Goal: Navigation & Orientation: Find specific page/section

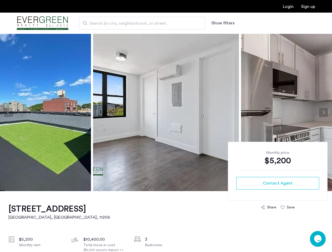
click at [222, 23] on button "Show filters" at bounding box center [222, 23] width 23 height 6
click at [8, 112] on button "Previous apartment" at bounding box center [8, 112] width 9 height 9
click at [166, 112] on img at bounding box center [166, 113] width 146 height 158
